Goal: Task Accomplishment & Management: Use online tool/utility

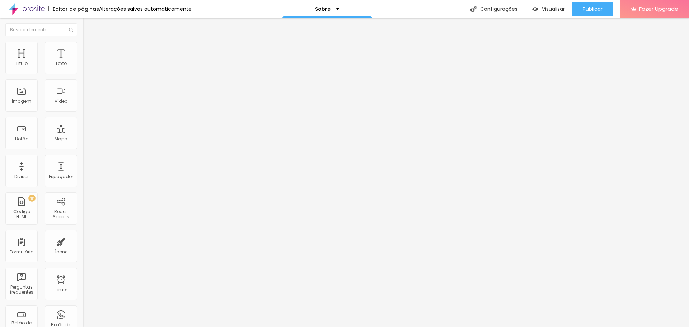
click at [83, 43] on img at bounding box center [86, 45] width 6 height 6
click at [341, 10] on div "Sobre" at bounding box center [328, 9] width 90 height 18
click at [88, 25] on div "Editar Texto" at bounding box center [108, 26] width 41 height 6
click at [341, 9] on div "Sobre" at bounding box center [328, 9] width 90 height 18
click at [292, 26] on link "Video" at bounding box center [283, 22] width 15 height 8
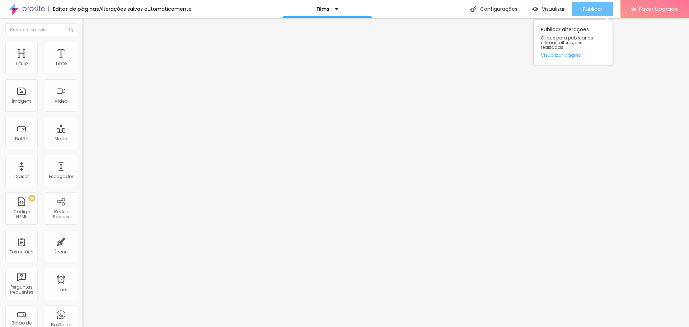
click at [598, 8] on span "Publicar" at bounding box center [593, 9] width 20 height 6
click at [553, 9] on span "Visualizar" at bounding box center [553, 9] width 23 height 6
